Goal: Transaction & Acquisition: Purchase product/service

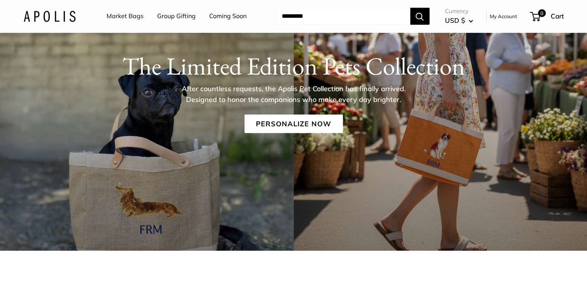
scroll to position [92, 0]
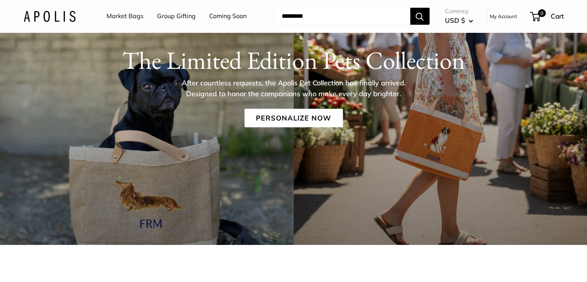
drag, startPoint x: 588, startPoint y: 20, endPoint x: 588, endPoint y: 30, distance: 9.6
click at [321, 118] on link "Personalize Now" at bounding box center [293, 118] width 98 height 19
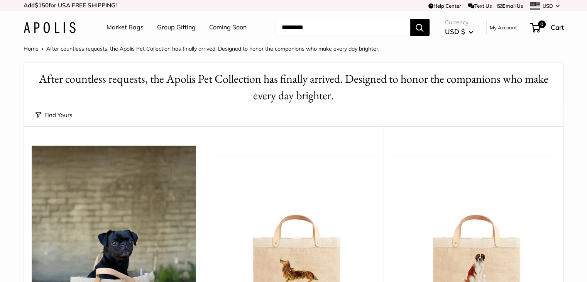
drag, startPoint x: 0, startPoint y: 0, endPoint x: 591, endPoint y: -34, distance: 592.4
